Goal: Task Accomplishment & Management: Use online tool/utility

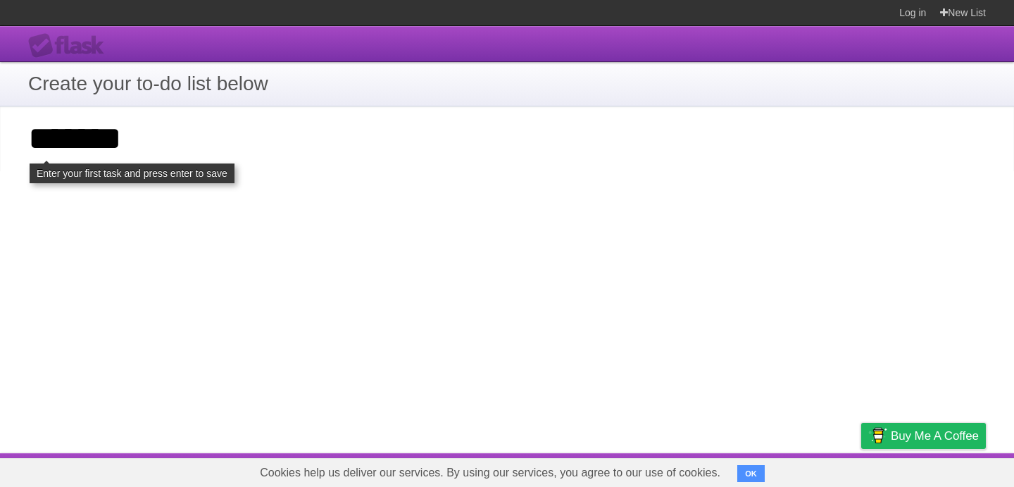
type input "*******"
click input "**********" at bounding box center [0, 0] width 0 height 0
